Goal: Check status: Check status

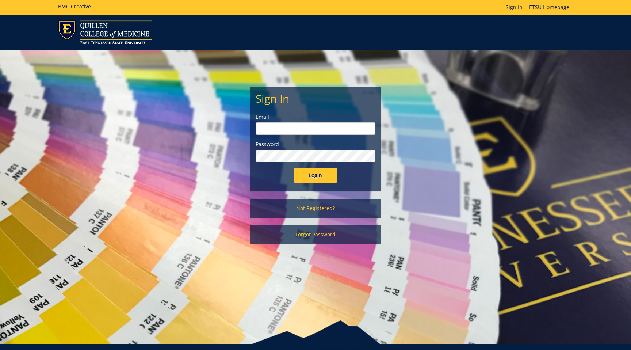
click at [359, 132] on input "email" at bounding box center [316, 128] width 120 height 12
type input "[EMAIL_ADDRESS][DOMAIN_NAME]"
click at [318, 175] on input "Login" at bounding box center [316, 175] width 44 height 15
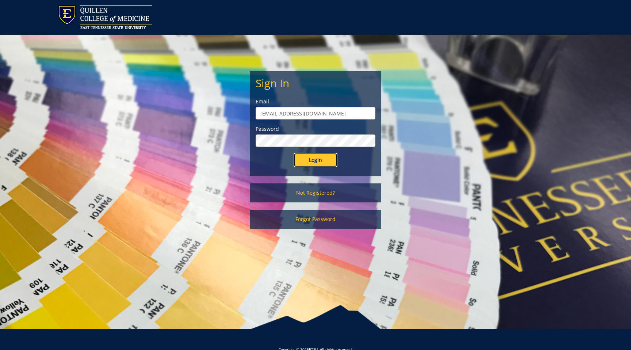
scroll to position [28, 0]
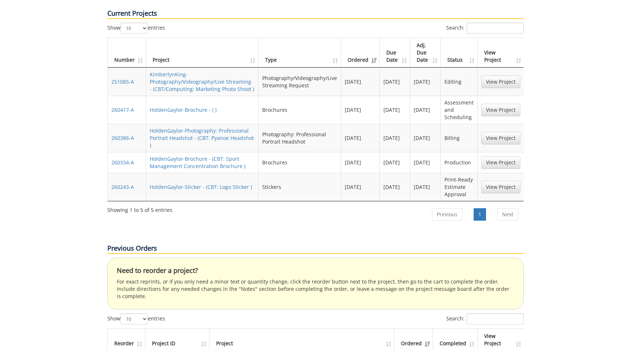
scroll to position [324, 0]
click at [501, 181] on link "View Project" at bounding box center [500, 187] width 39 height 12
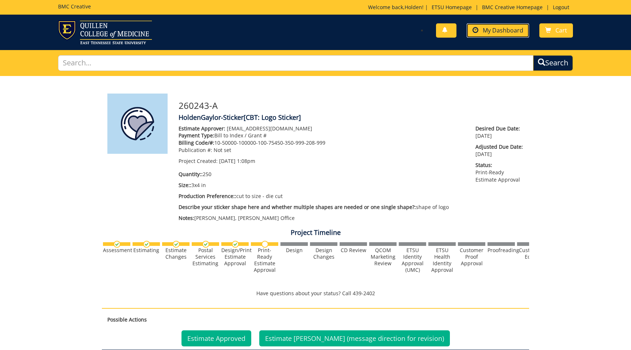
click at [502, 26] on link "My Dashboard" at bounding box center [498, 30] width 62 height 14
